Goal: Task Accomplishment & Management: Manage account settings

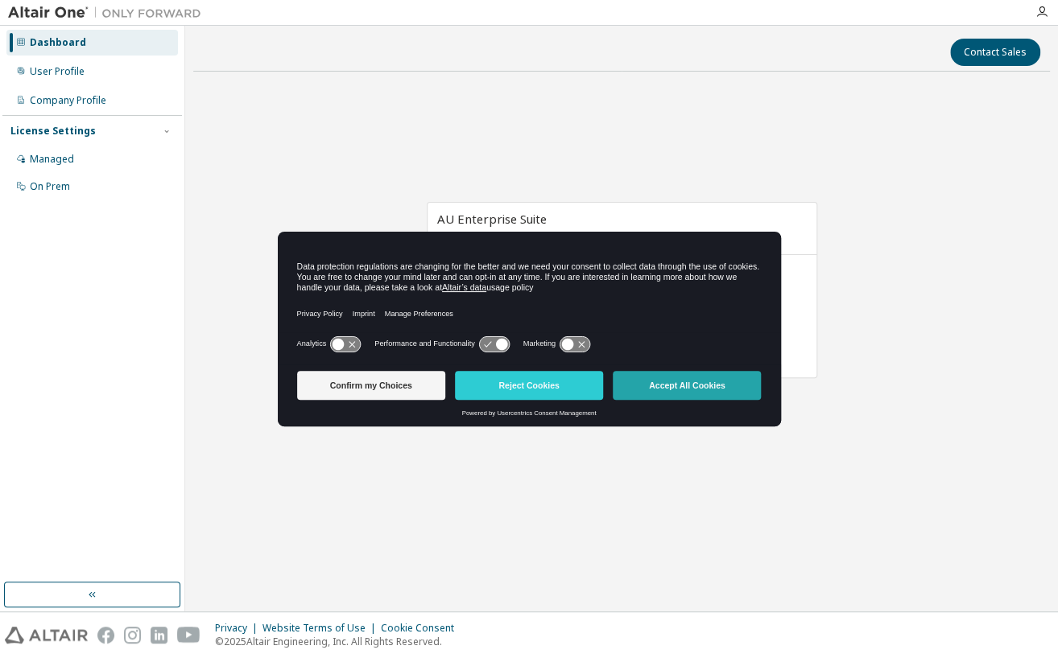
click at [657, 386] on button "Accept All Cookies" at bounding box center [687, 385] width 148 height 29
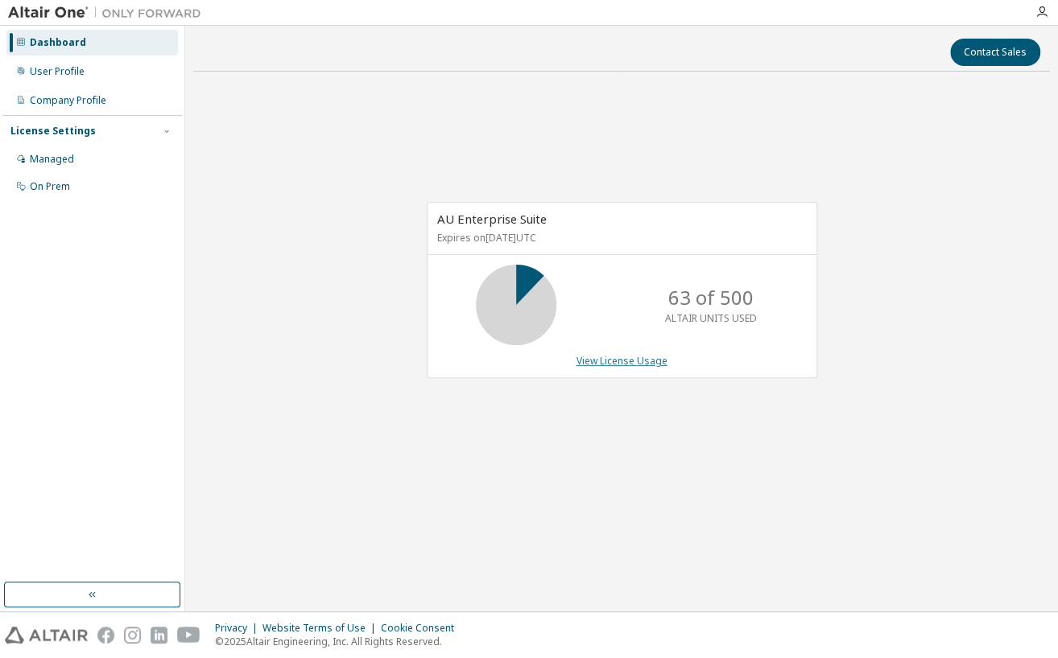
click at [641, 356] on link "View License Usage" at bounding box center [621, 361] width 91 height 14
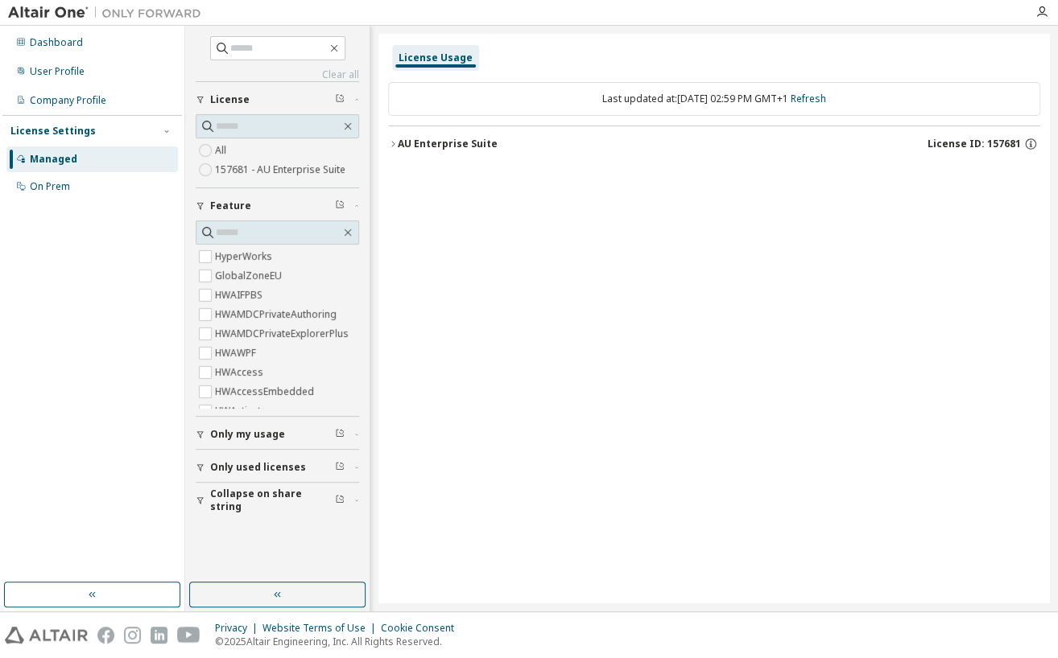
click at [398, 149] on div "AU Enterprise Suite" at bounding box center [448, 144] width 100 height 13
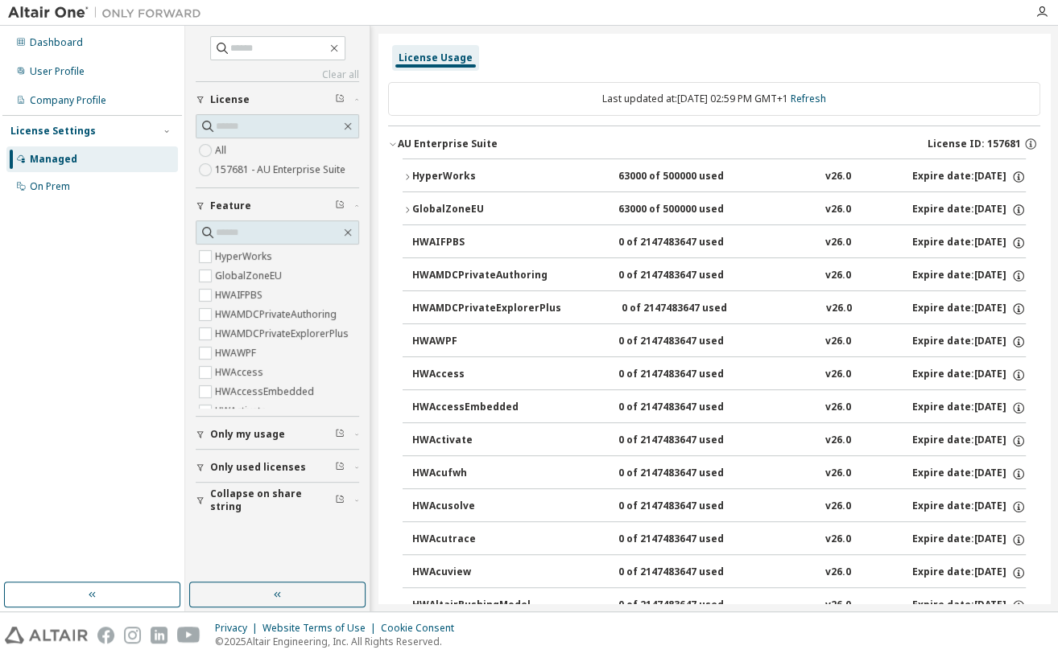
click at [438, 137] on div "AU Enterprise Suite License ID: 157681" at bounding box center [719, 144] width 642 height 14
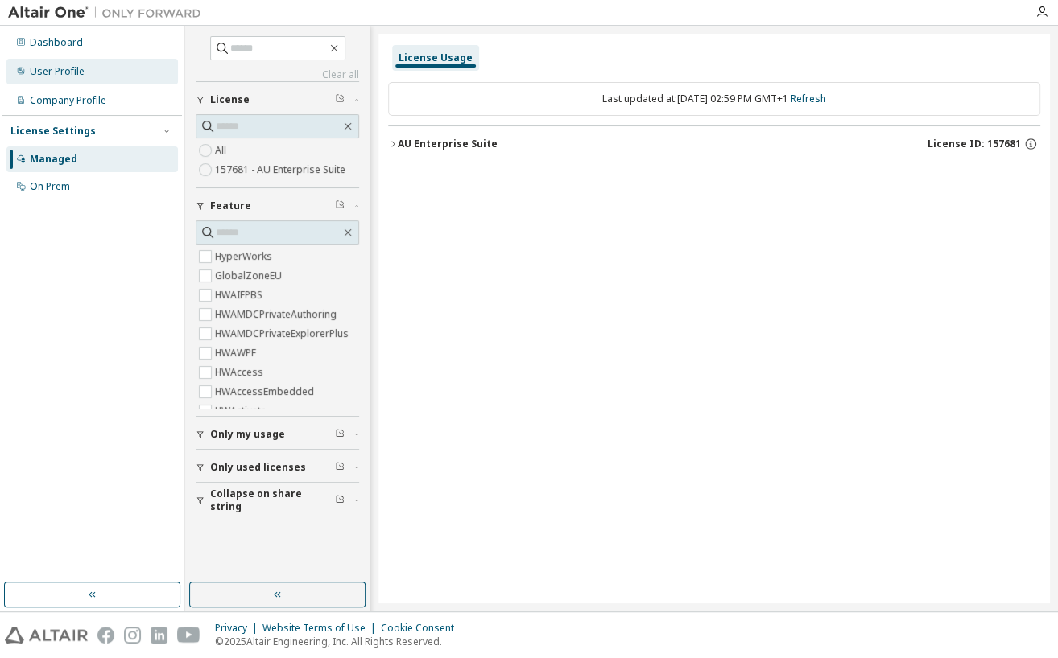
click at [58, 68] on div "User Profile" at bounding box center [57, 71] width 55 height 13
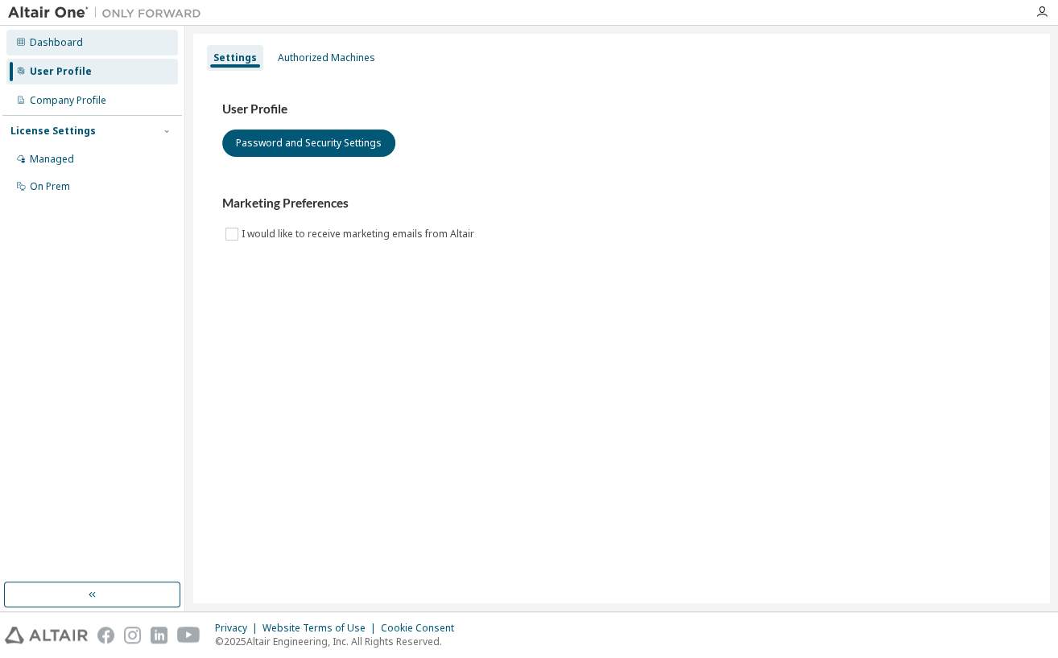
click at [65, 36] on div "Dashboard" at bounding box center [56, 42] width 53 height 13
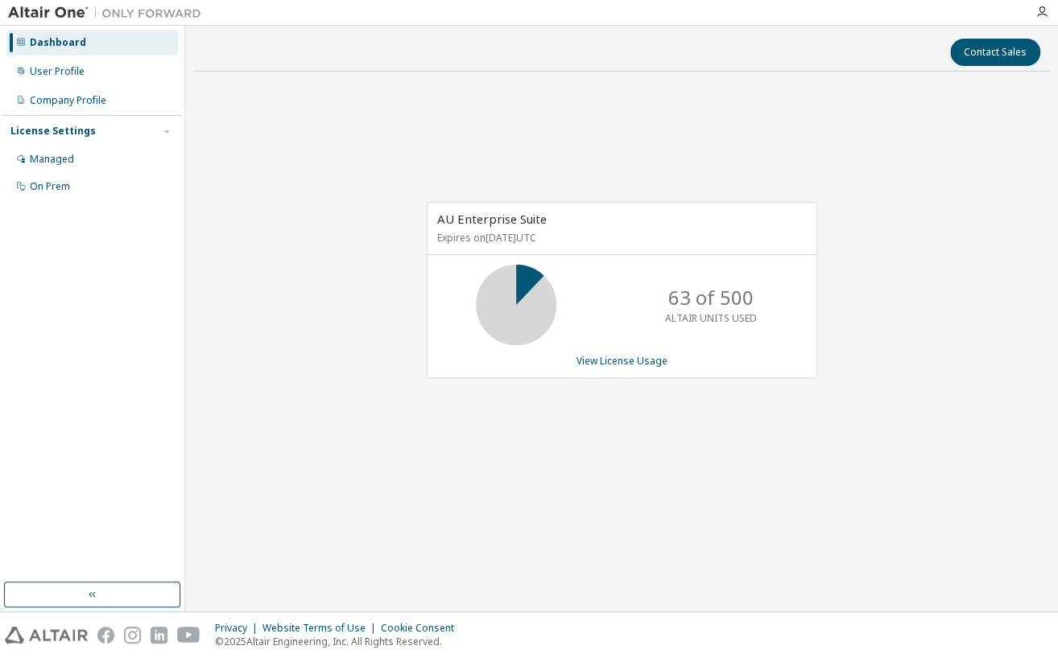
click at [526, 296] on icon at bounding box center [516, 305] width 40 height 40
click at [745, 306] on div "63 of 500 ALTAIR UNITS USED" at bounding box center [710, 305] width 129 height 80
click at [59, 187] on div "On Prem" at bounding box center [50, 186] width 40 height 13
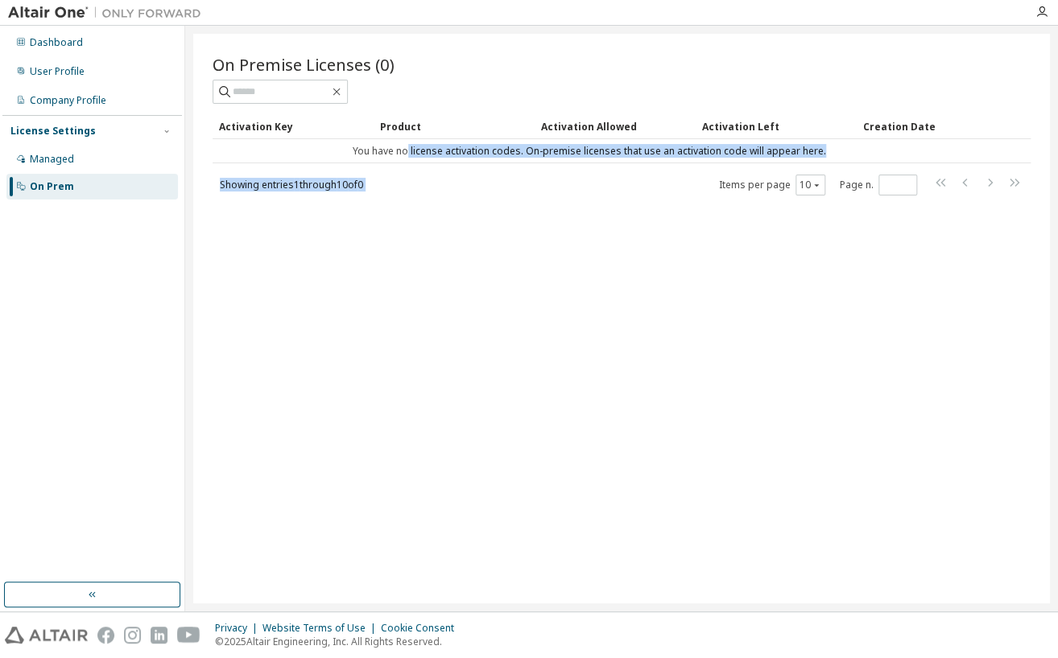
drag, startPoint x: 412, startPoint y: 152, endPoint x: 596, endPoint y: 171, distance: 185.3
click at [596, 171] on div "Activation Key Product Activation Allowed Activation Left Creation Date You hav…" at bounding box center [621, 154] width 818 height 83
click at [477, 191] on div "Showing entries 1 through 10 of 0 Items per page 10 Page n. *" at bounding box center [621, 184] width 818 height 23
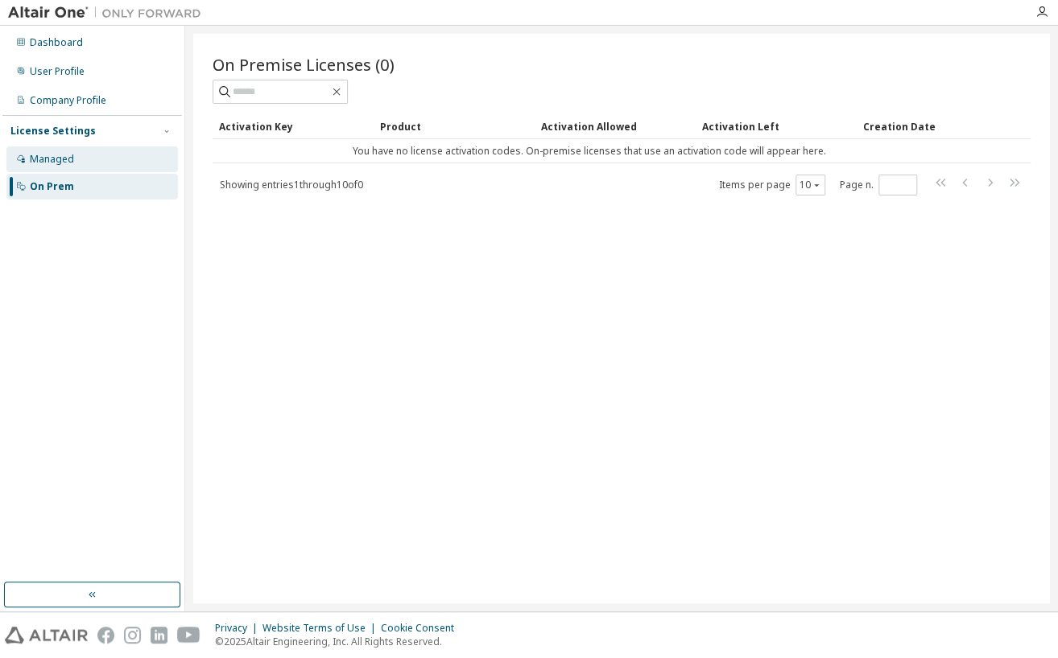
click at [94, 157] on div "Managed" at bounding box center [91, 159] width 171 height 26
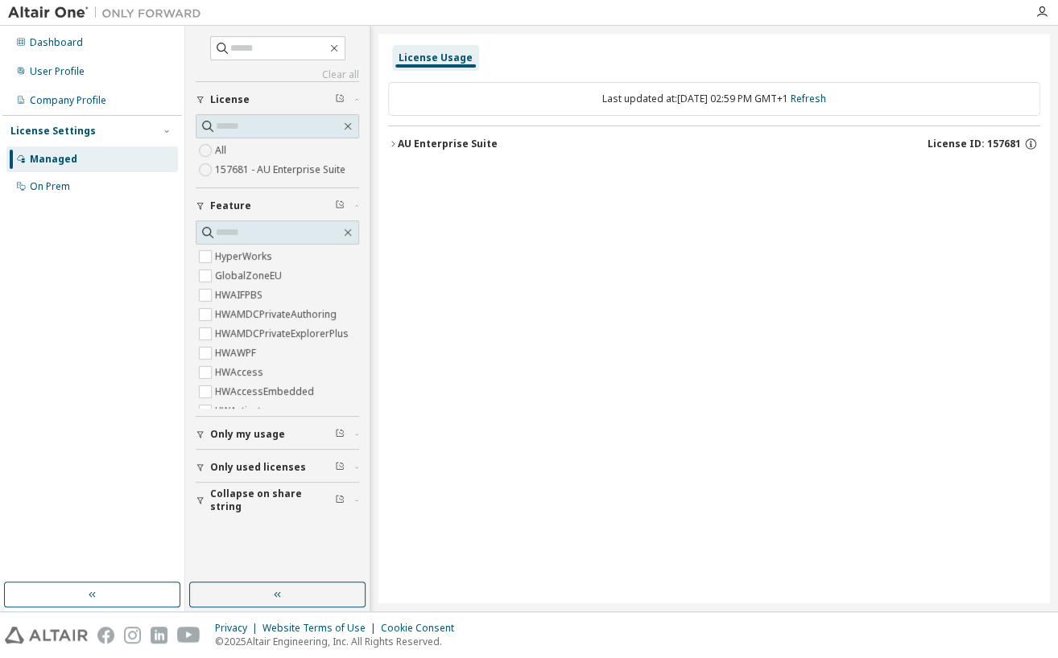
click at [589, 357] on div "License Usage Last updated at: Tue 2025-10-14 02:59 PM GMT+1 Refresh AU Enterpr…" at bounding box center [713, 319] width 671 height 570
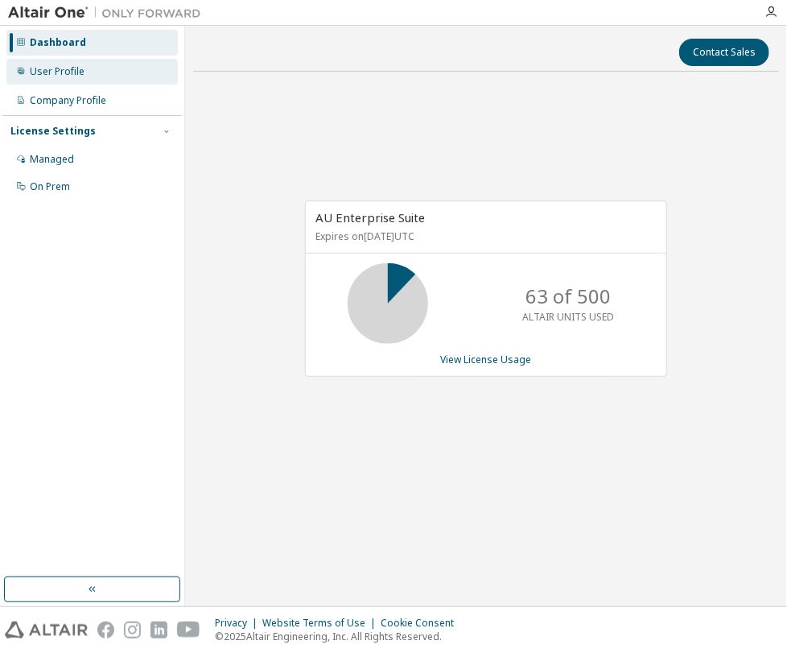
click at [77, 59] on div "User Profile" at bounding box center [91, 72] width 171 height 26
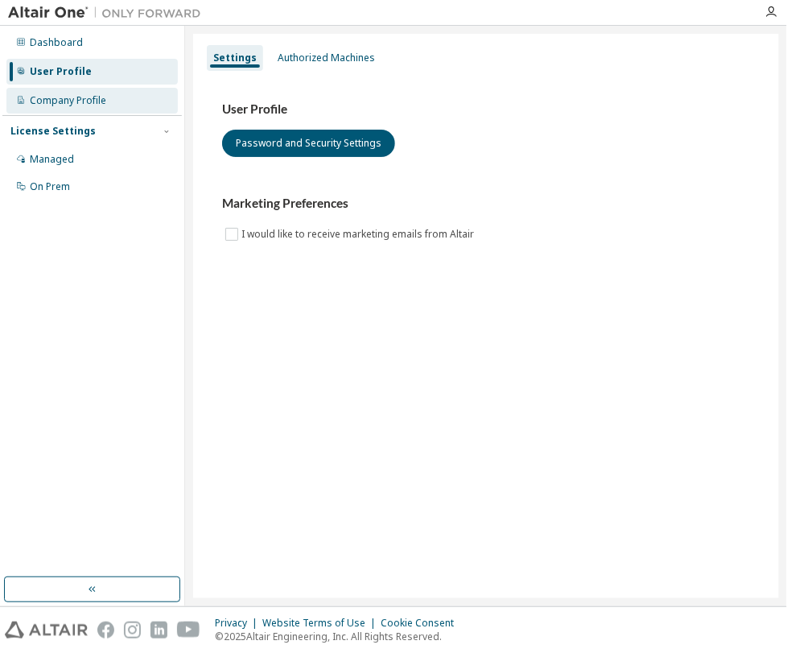
click at [52, 106] on div "Company Profile" at bounding box center [68, 100] width 76 height 13
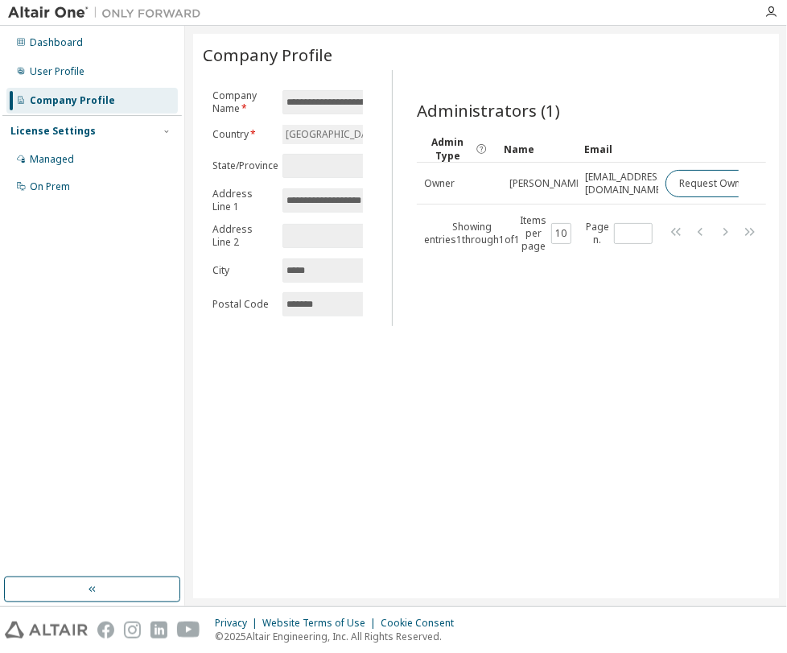
scroll to position [0, 37]
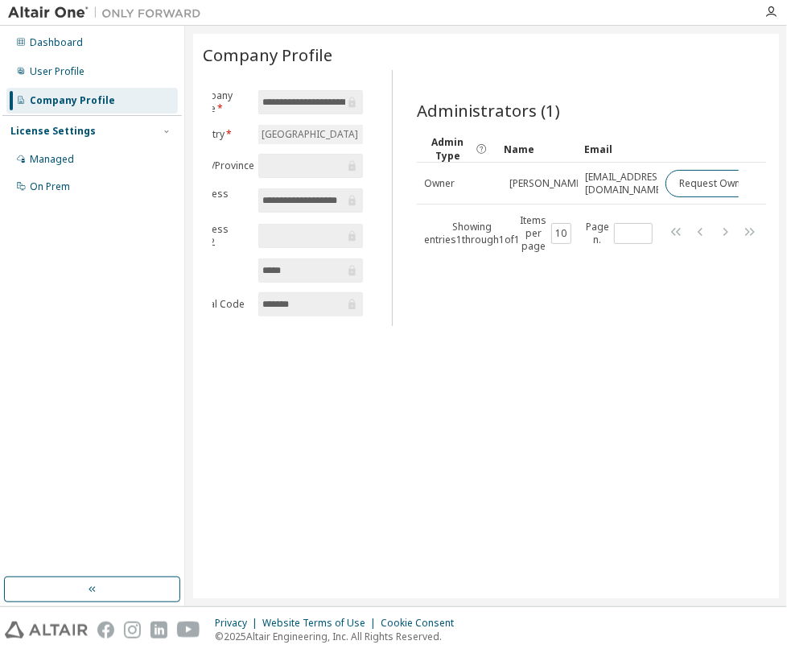
click at [334, 311] on span "*******" at bounding box center [310, 304] width 105 height 24
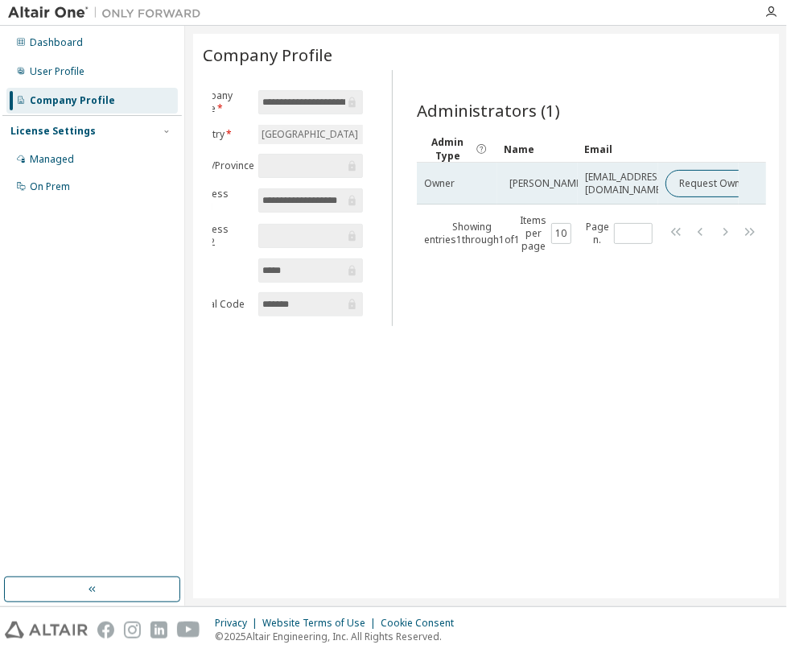
click at [592, 180] on span "[EMAIL_ADDRESS][DOMAIN_NAME]" at bounding box center [625, 184] width 81 height 26
click at [694, 186] on button "Request Owner Change" at bounding box center [734, 183] width 136 height 27
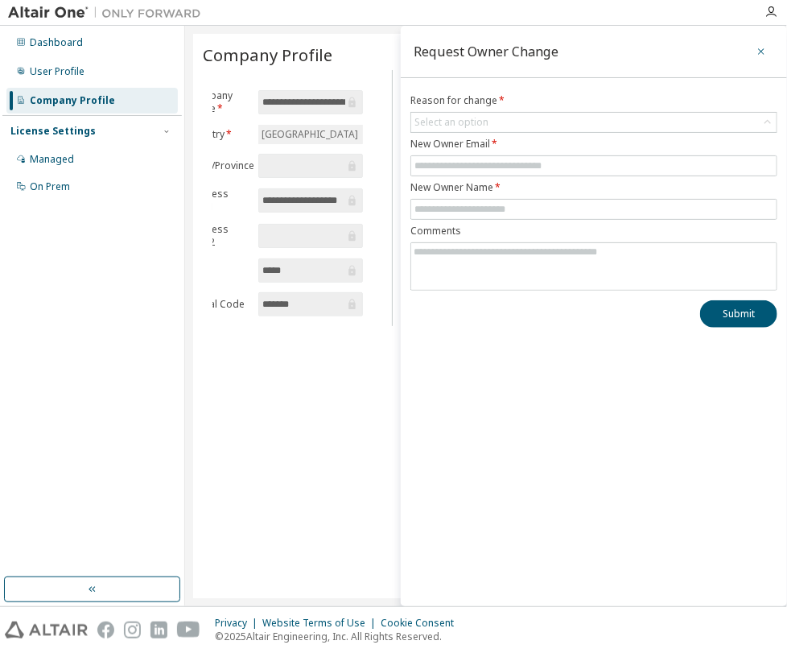
click at [761, 52] on icon "button" at bounding box center [761, 51] width 11 height 13
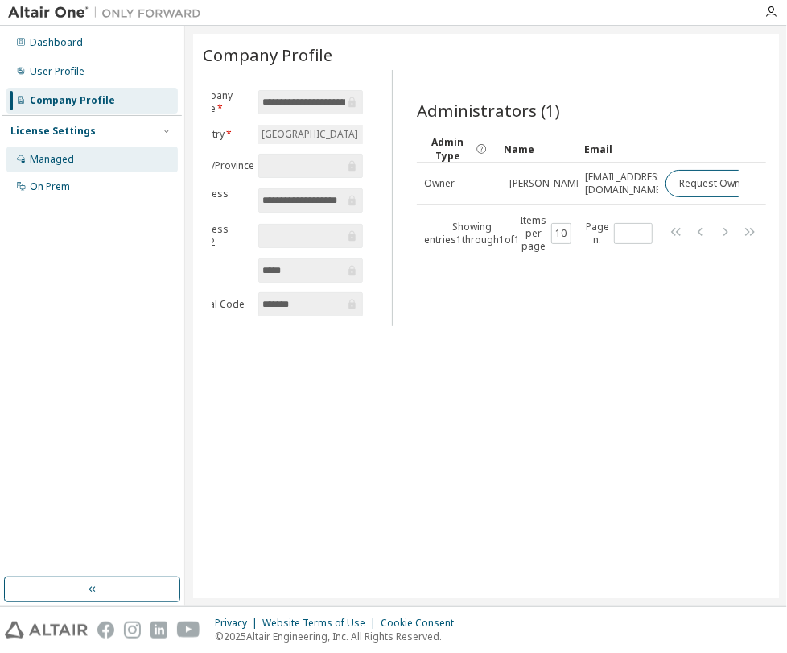
click at [62, 161] on div "Managed" at bounding box center [52, 159] width 44 height 13
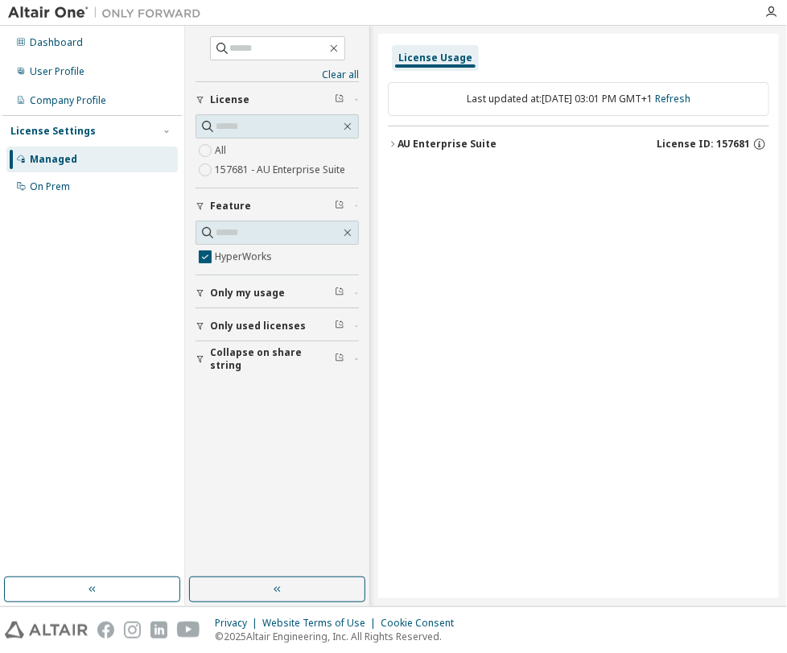
click at [412, 147] on div "AU Enterprise Suite" at bounding box center [448, 144] width 100 height 13
click at [493, 186] on div "HyperWorks" at bounding box center [474, 178] width 145 height 39
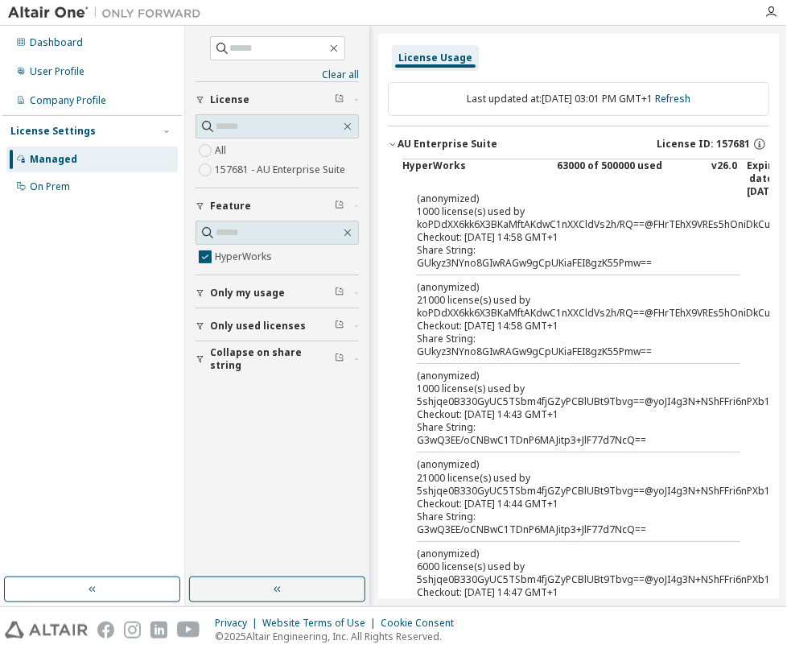
click at [449, 169] on div "HyperWorks" at bounding box center [474, 178] width 145 height 39
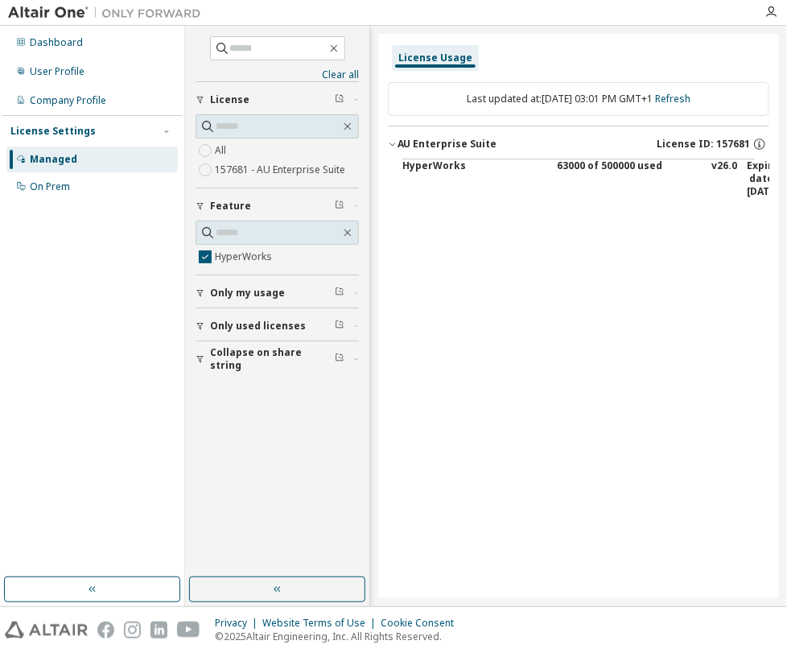
drag, startPoint x: 464, startPoint y: 209, endPoint x: 552, endPoint y: 212, distance: 87.8
click at [552, 211] on div "Last updated at: [DATE] 03:01 PM GMT+1 Refresh AU Enterprise Suite License ID: …" at bounding box center [579, 141] width 382 height 138
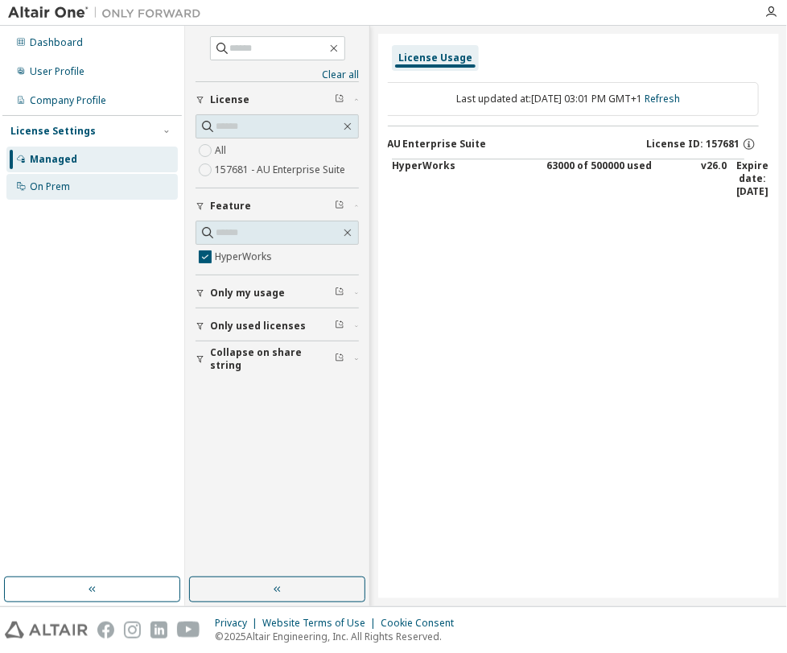
click at [52, 190] on div "On Prem" at bounding box center [50, 186] width 40 height 13
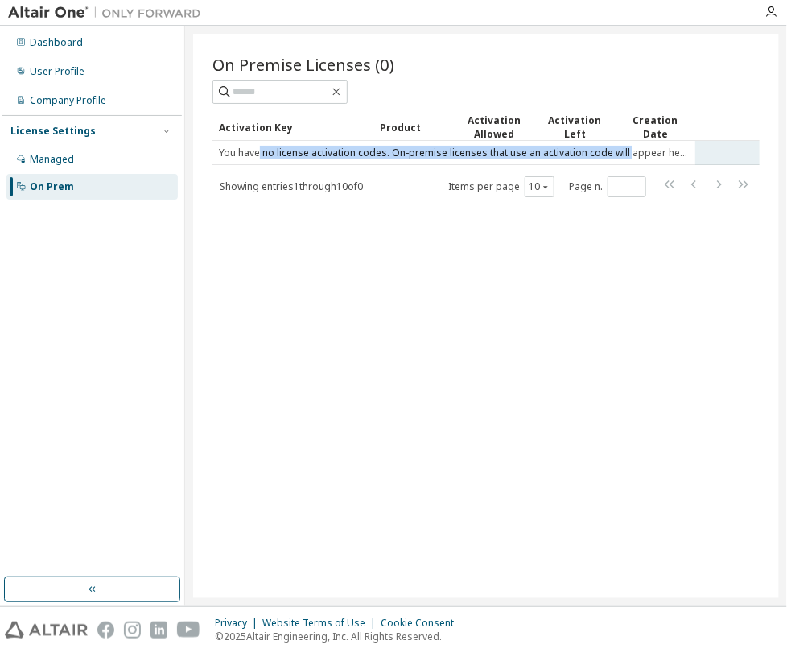
drag, startPoint x: 261, startPoint y: 147, endPoint x: 658, endPoint y: 157, distance: 397.7
click at [644, 155] on td "You have no license activation codes. On-premise licenses that use an activatio…" at bounding box center [453, 153] width 483 height 24
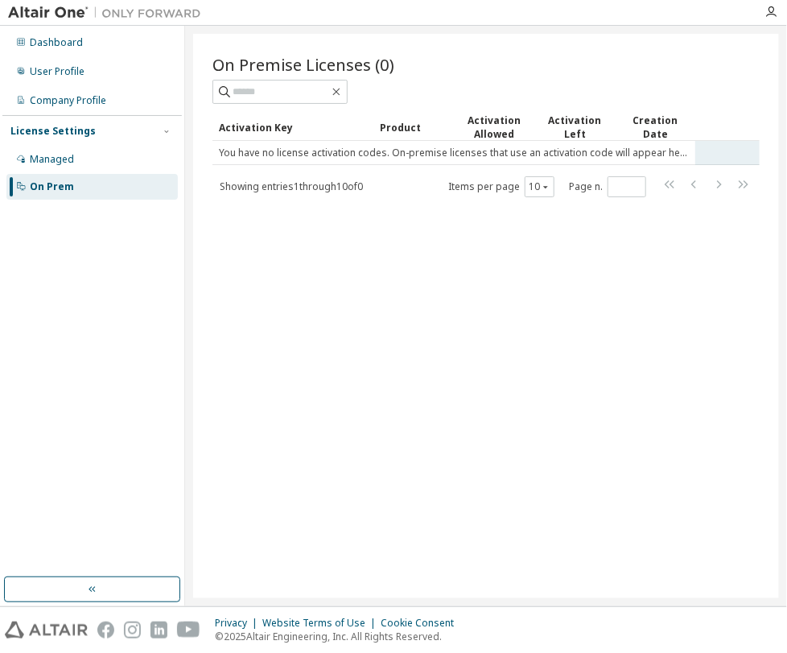
click at [670, 158] on td "You have no license activation codes. On-premise licenses that use an activatio…" at bounding box center [453, 153] width 483 height 24
click at [731, 148] on tr "You have no license activation codes. On-premise licenses that use an activatio…" at bounding box center [485, 153] width 547 height 24
click at [333, 254] on div "On Premise Licenses (0) Clear Load Save Save As Field Operator Value Select fil…" at bounding box center [486, 316] width 586 height 564
click at [293, 213] on div "On Premise Licenses (0) Clear Load Save Save As Field Operator Value Select fil…" at bounding box center [486, 316] width 586 height 564
